Goal: Task Accomplishment & Management: Manage account settings

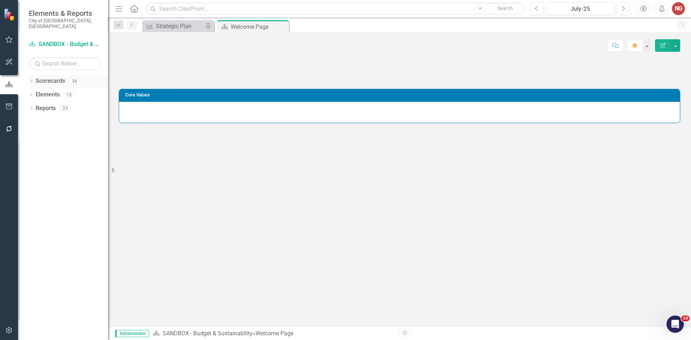
click at [32, 80] on icon "Dropdown" at bounding box center [31, 82] width 5 height 4
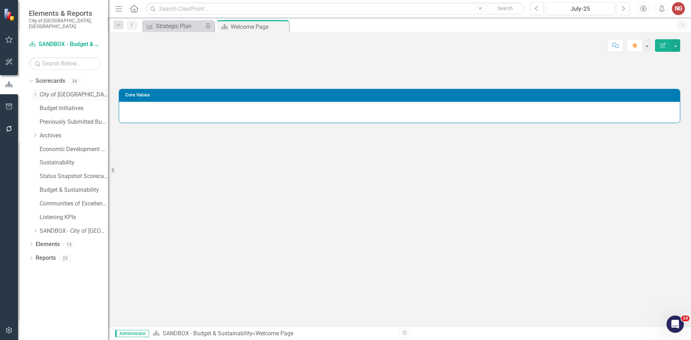
click at [35, 92] on icon "Dropdown" at bounding box center [34, 94] width 5 height 4
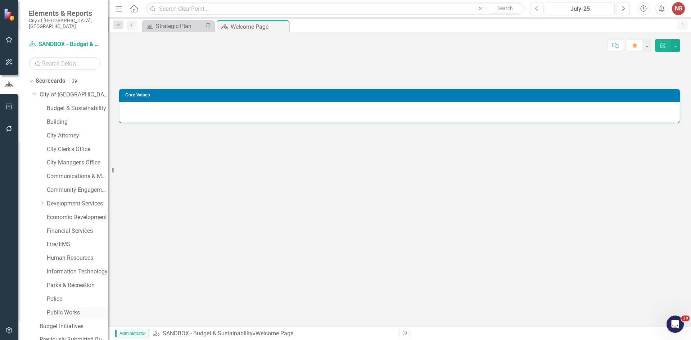
click at [53, 309] on link "Public Works" at bounding box center [77, 313] width 61 height 8
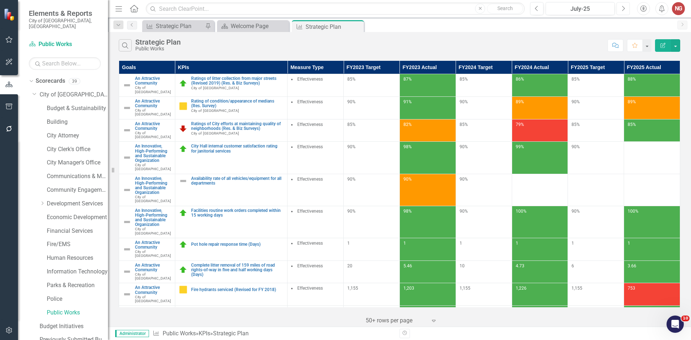
click at [624, 6] on icon "Next" at bounding box center [623, 8] width 4 height 6
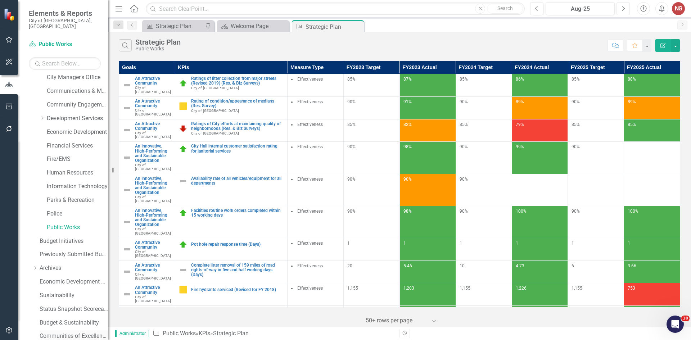
scroll to position [138, 0]
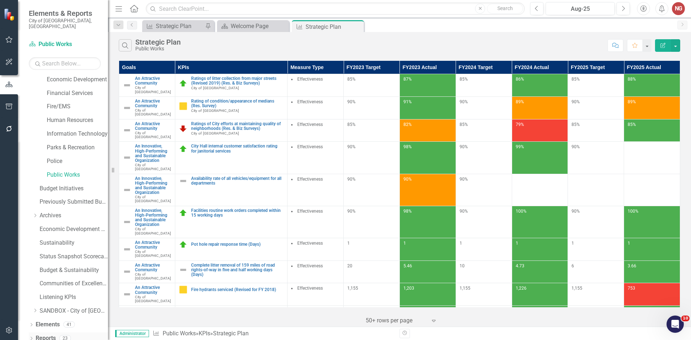
click at [29, 337] on icon "Dropdown" at bounding box center [31, 339] width 5 height 4
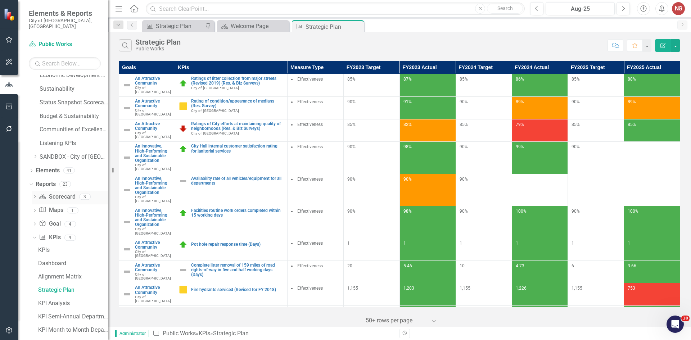
scroll to position [348, 0]
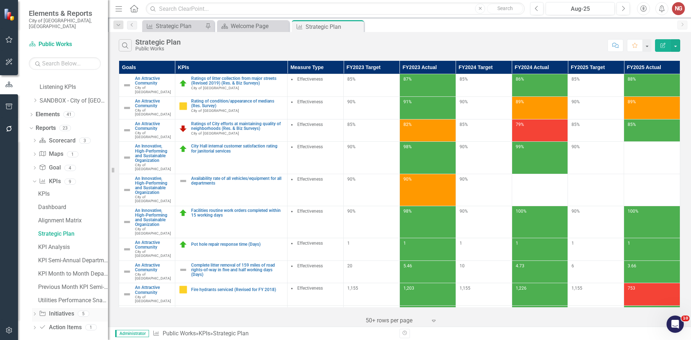
click at [38, 310] on div "Dropdown Initiative Initiatives 5" at bounding box center [70, 315] width 76 height 14
click at [33, 313] on icon "Dropdown" at bounding box center [34, 315] width 5 height 4
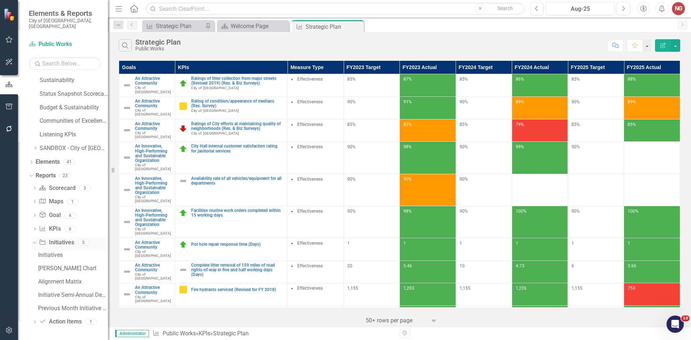
scroll to position [295, 0]
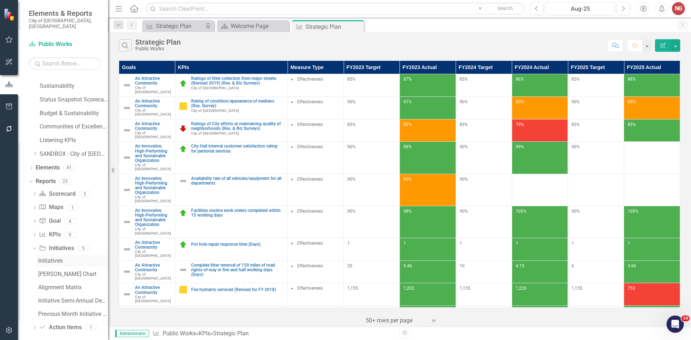
click at [52, 258] on div "Initiatives" at bounding box center [73, 261] width 70 height 6
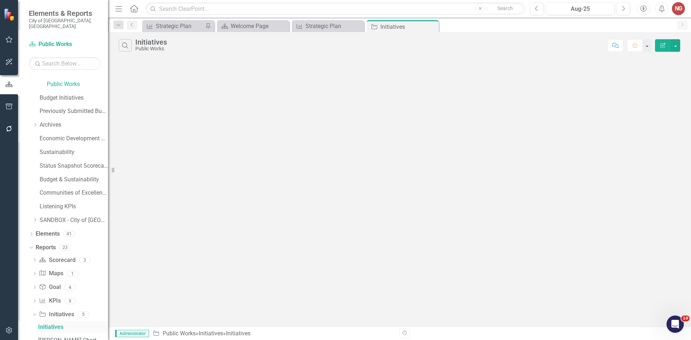
scroll to position [216, 0]
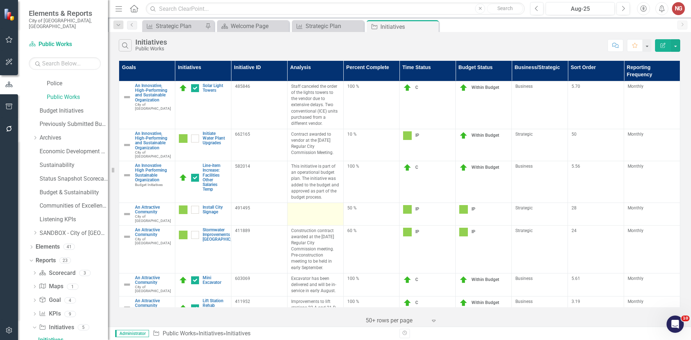
click at [300, 212] on td at bounding box center [315, 214] width 56 height 23
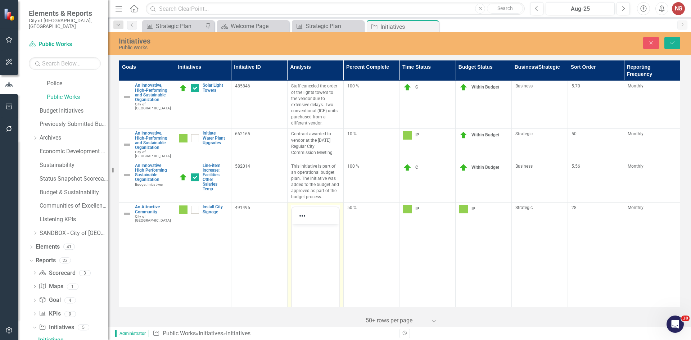
scroll to position [0, 0]
click at [296, 240] on body "Rich Text Area. Press ALT-0 for help." at bounding box center [315, 278] width 47 height 108
click at [318, 244] on p "Staff continues to work with the County. N" at bounding box center [315, 239] width 44 height 26
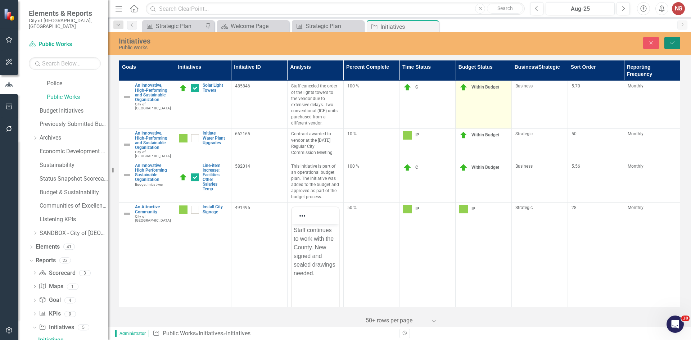
drag, startPoint x: 674, startPoint y: 41, endPoint x: 506, endPoint y: 97, distance: 177.1
click at [674, 42] on icon "Save" at bounding box center [672, 42] width 6 height 5
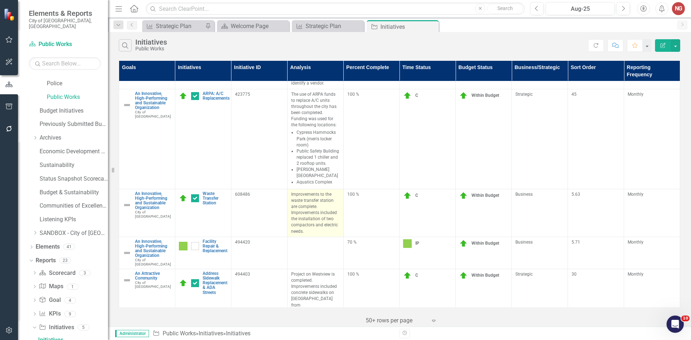
scroll to position [684, 0]
